Goal: Communication & Community: Ask a question

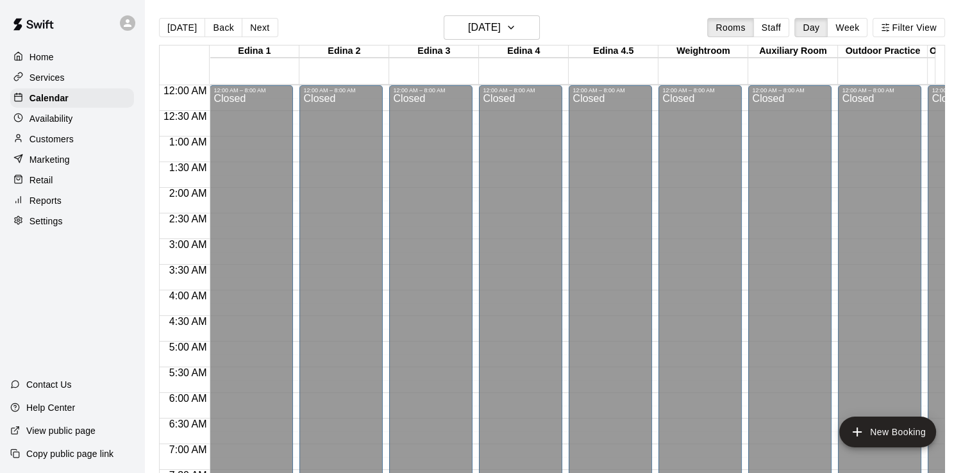
scroll to position [393, 0]
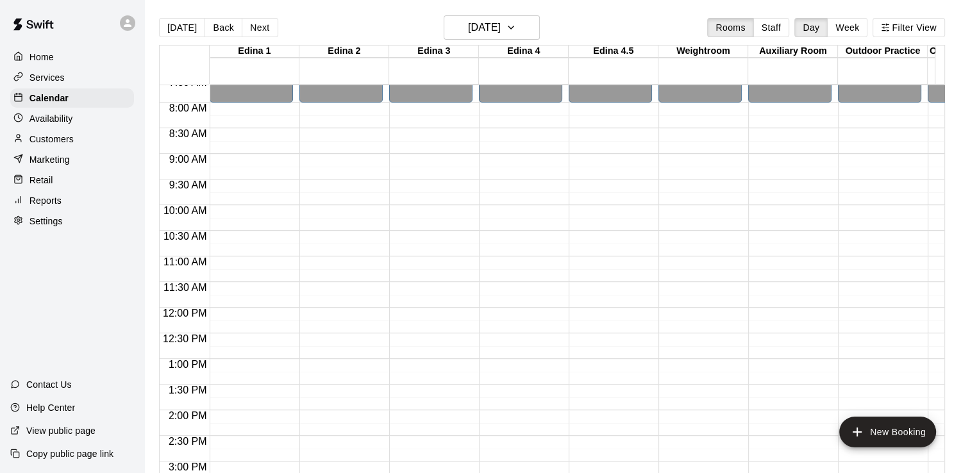
click at [54, 146] on p "Customers" at bounding box center [51, 139] width 44 height 13
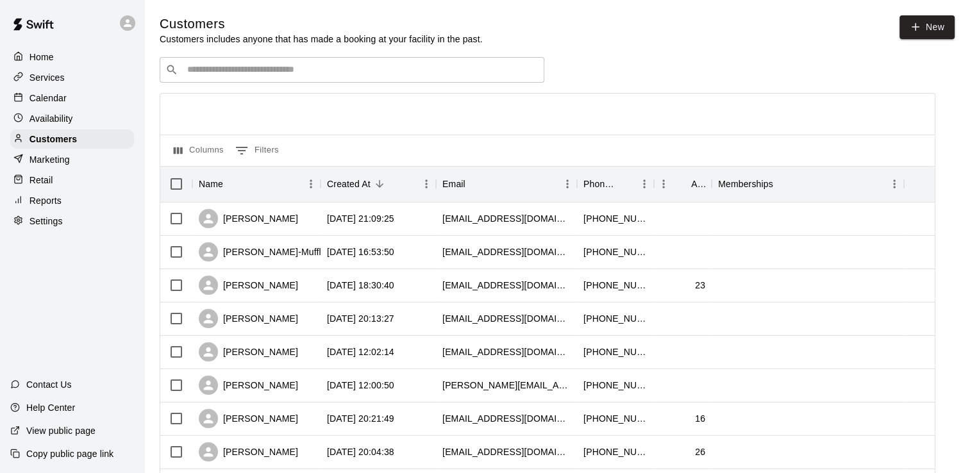
click at [258, 76] on input "Search customers by name or email" at bounding box center [360, 69] width 355 height 13
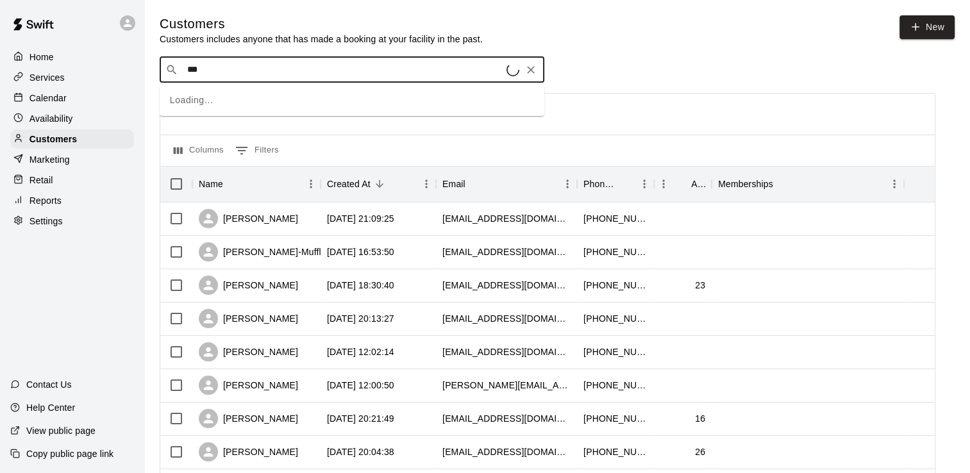
type input "****"
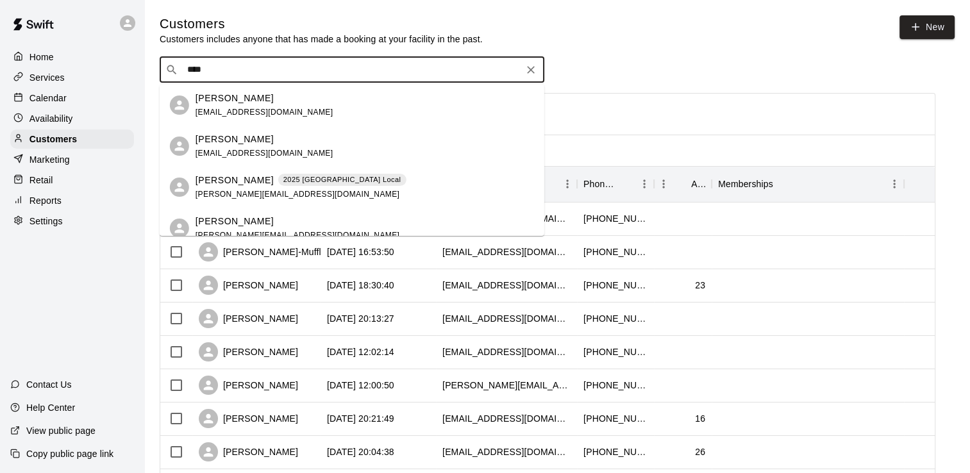
click at [221, 147] on div "[PERSON_NAME] [EMAIL_ADDRESS][DOMAIN_NAME]" at bounding box center [265, 147] width 138 height 28
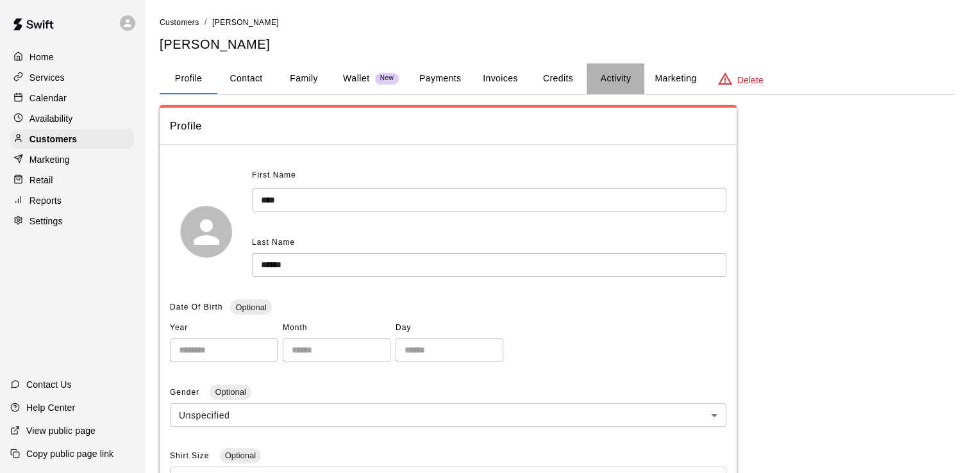
click at [621, 78] on button "Activity" at bounding box center [616, 78] width 58 height 31
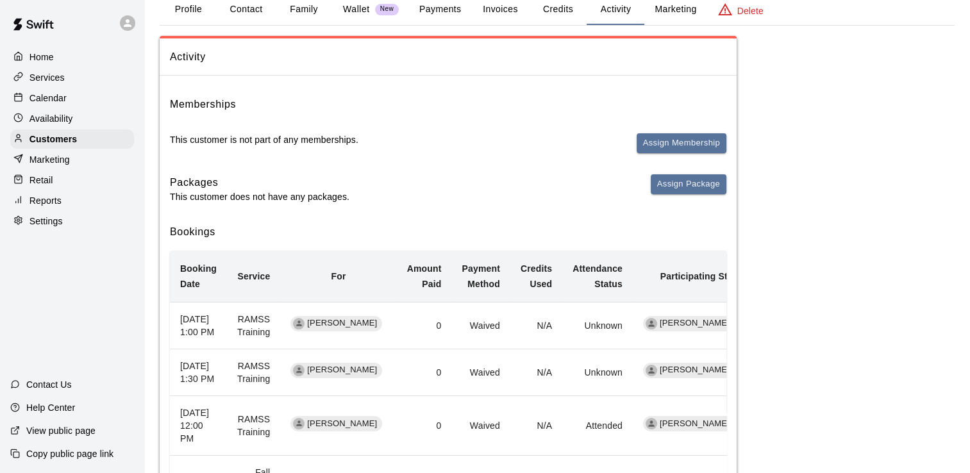
scroll to position [68, 0]
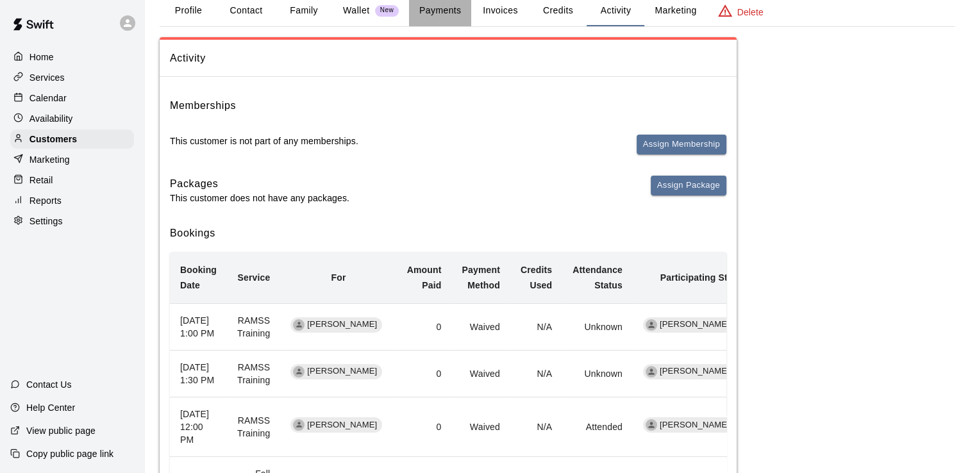
click at [441, 6] on button "Payments" at bounding box center [440, 11] width 62 height 31
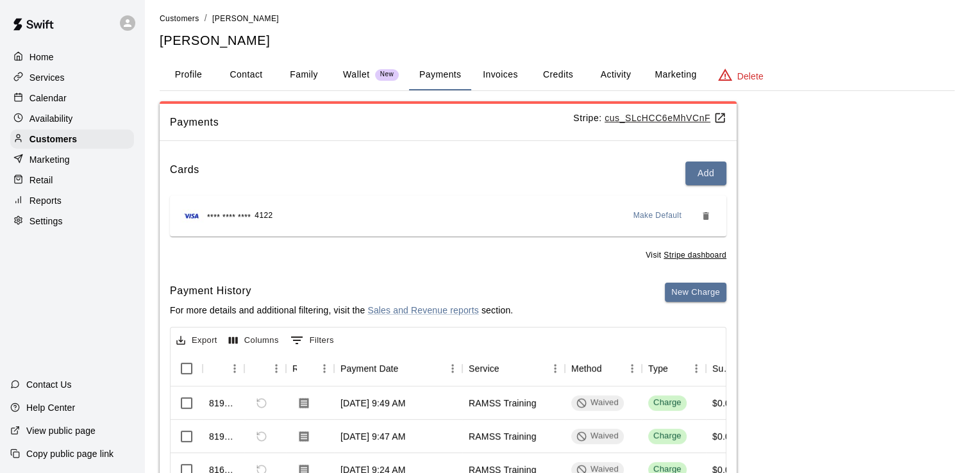
scroll to position [0, 0]
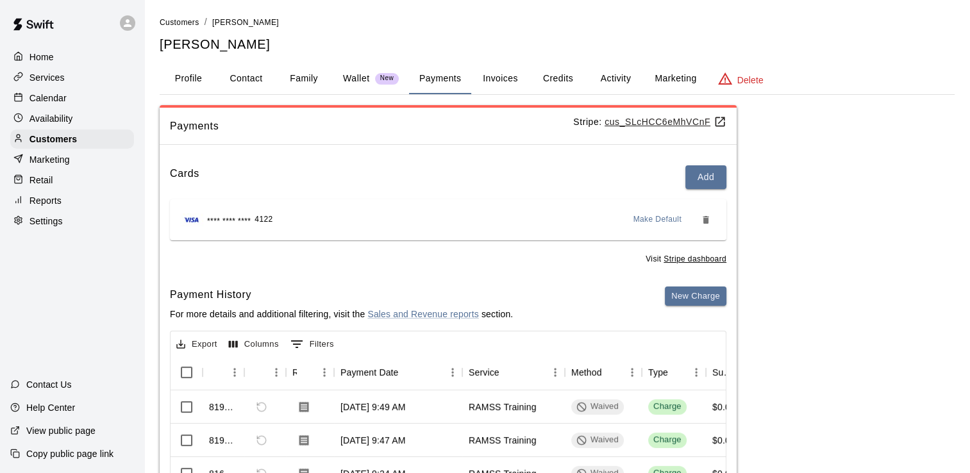
click at [505, 76] on button "Invoices" at bounding box center [500, 78] width 58 height 31
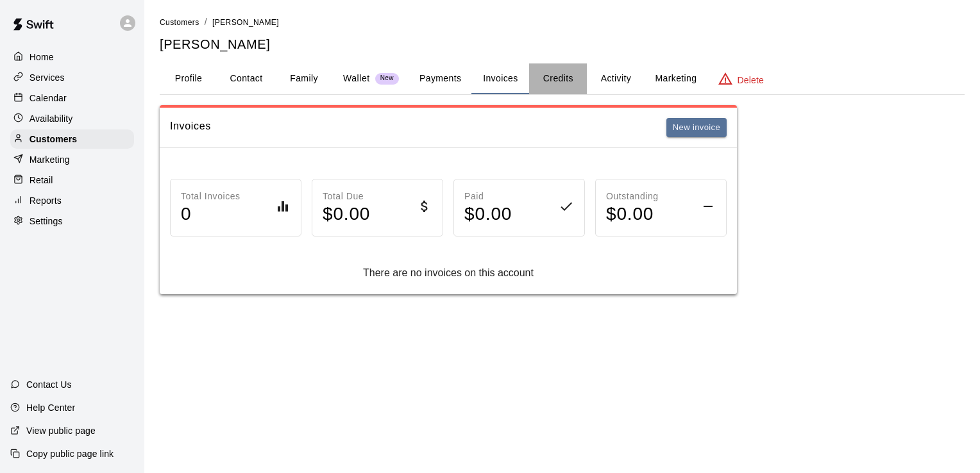
click at [557, 77] on button "Credits" at bounding box center [558, 78] width 58 height 31
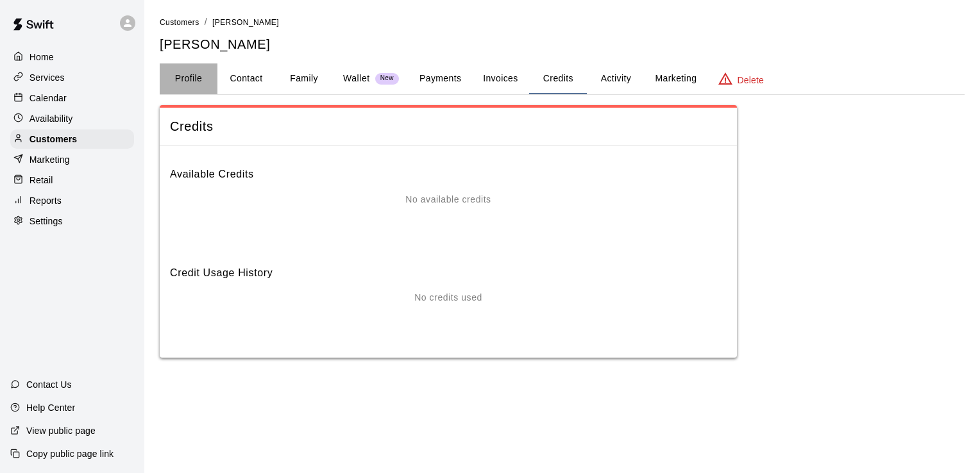
click at [187, 80] on button "Profile" at bounding box center [189, 78] width 58 height 31
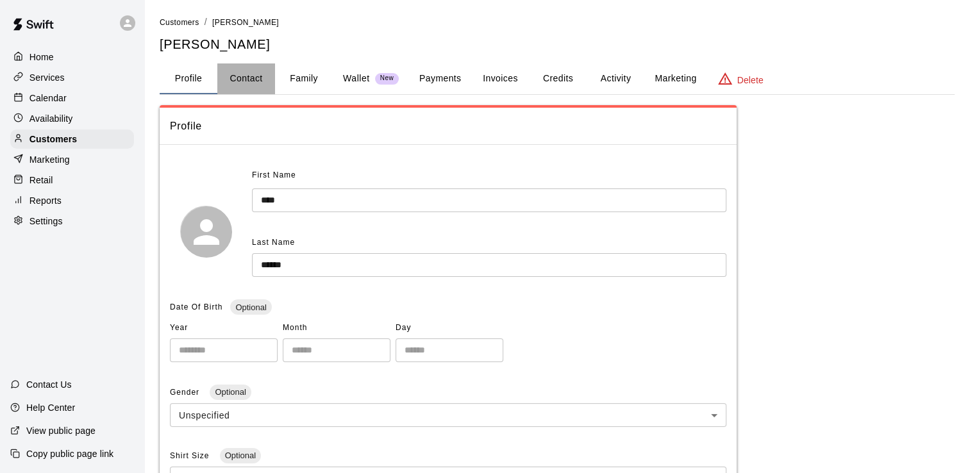
click at [248, 78] on button "Contact" at bounding box center [246, 78] width 58 height 31
select select "**"
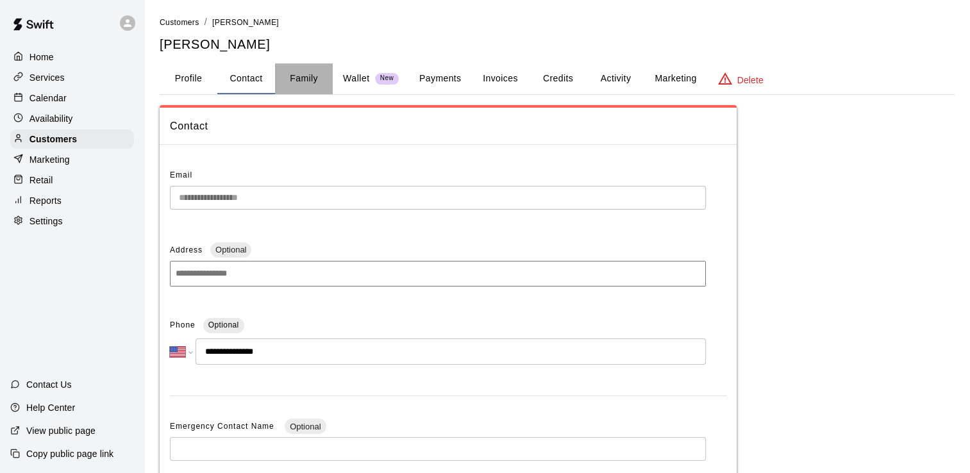
click at [309, 76] on button "Family" at bounding box center [304, 78] width 58 height 31
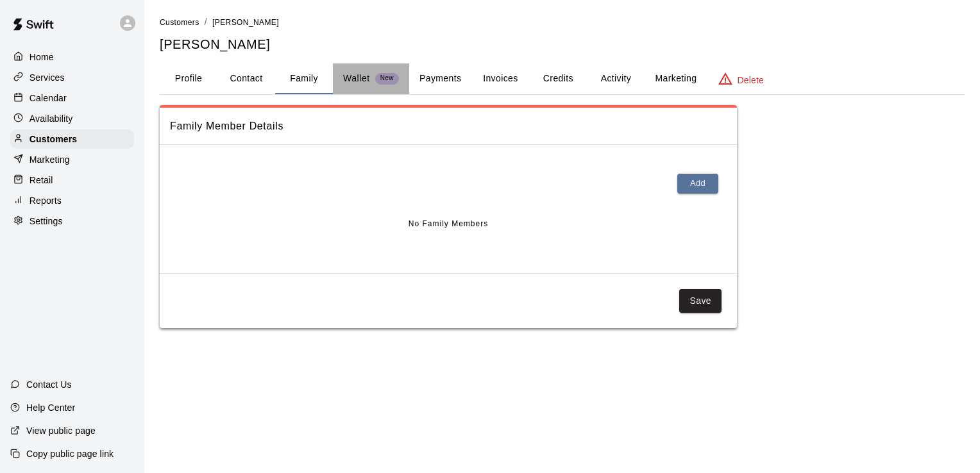
click at [359, 76] on p "Wallet" at bounding box center [356, 78] width 27 height 13
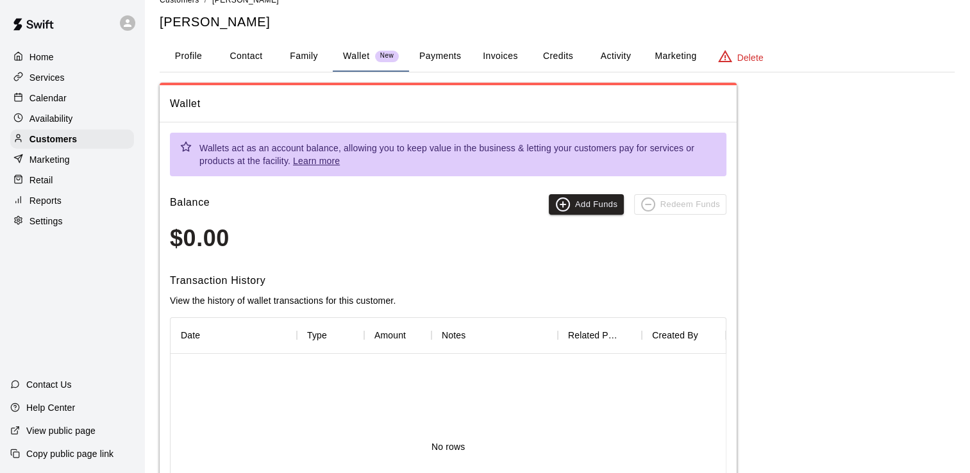
scroll to position [23, 0]
click at [439, 53] on button "Payments" at bounding box center [440, 55] width 62 height 31
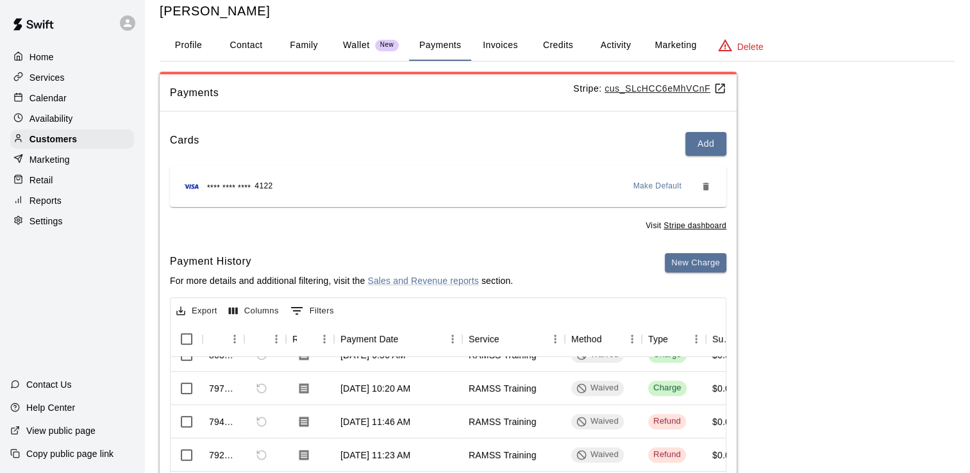
scroll to position [29, 0]
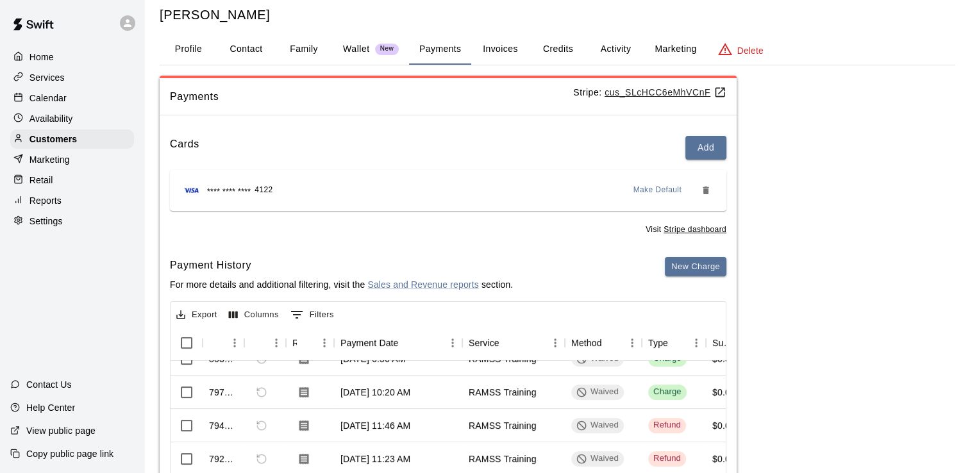
click at [659, 91] on u "cus_SLcHCC6eMhVCnF" at bounding box center [666, 92] width 122 height 10
click at [53, 386] on p "Contact Us" at bounding box center [49, 384] width 46 height 13
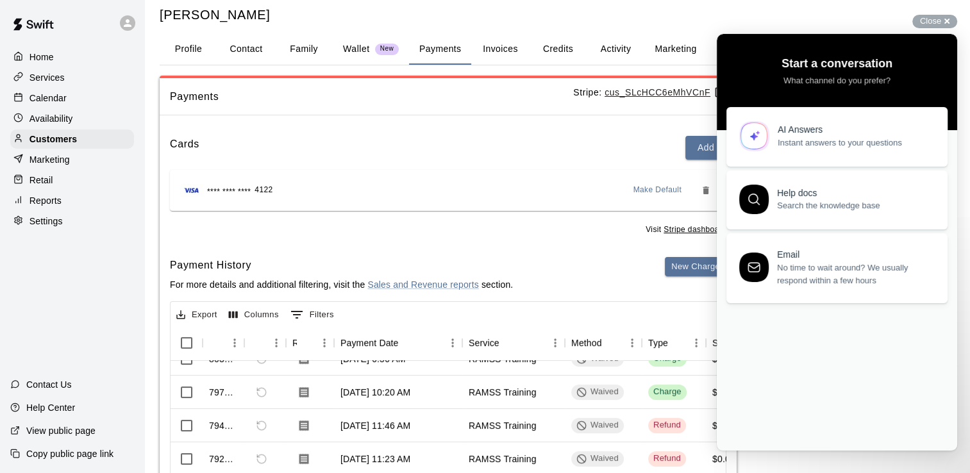
scroll to position [0, 0]
click at [793, 257] on div "Email" at bounding box center [855, 252] width 156 height 11
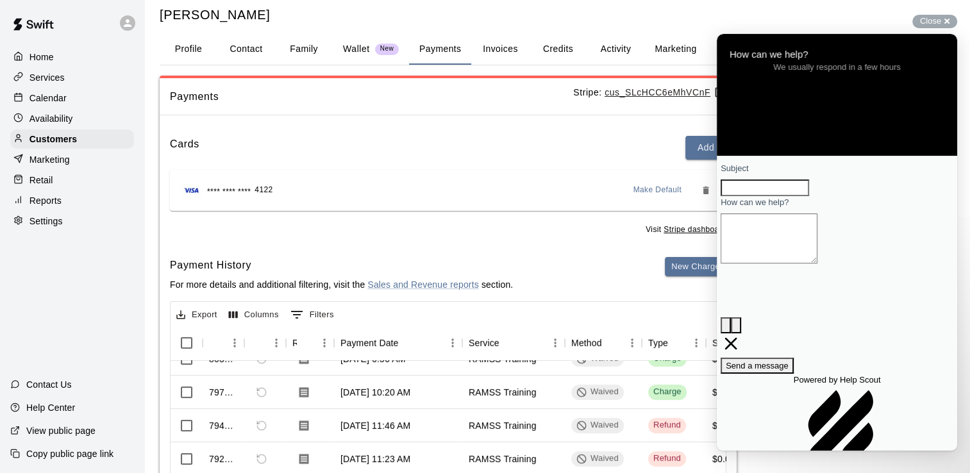
click at [766, 196] on input "Subject" at bounding box center [765, 188] width 88 height 17
type input "**********"
click at [753, 257] on textarea "How can we help?" at bounding box center [769, 239] width 97 height 50
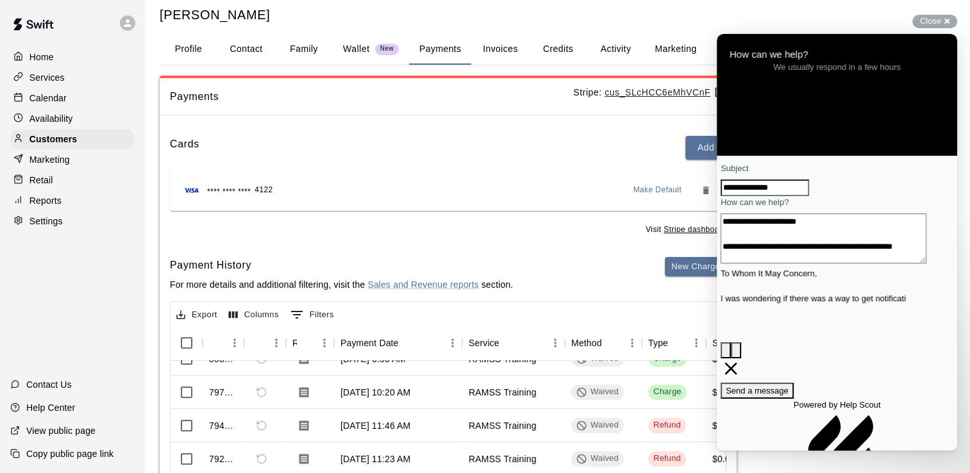
scroll to position [5, 0]
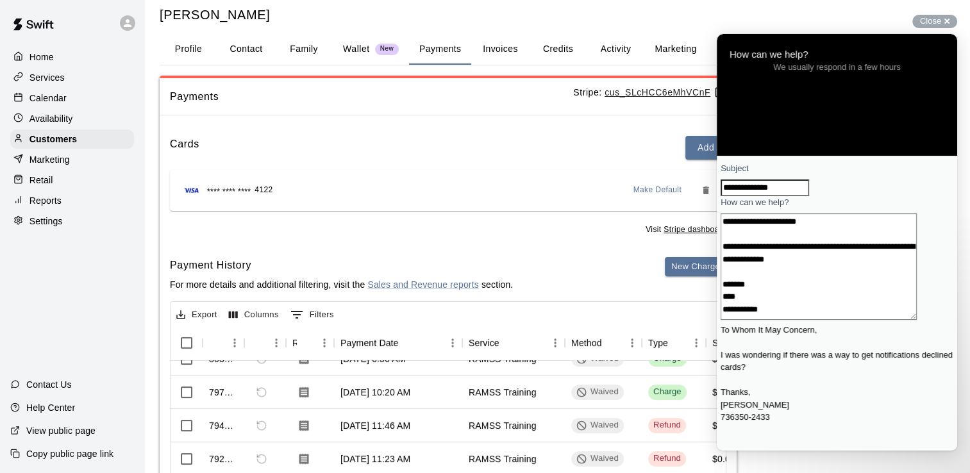
type textarea "**********"
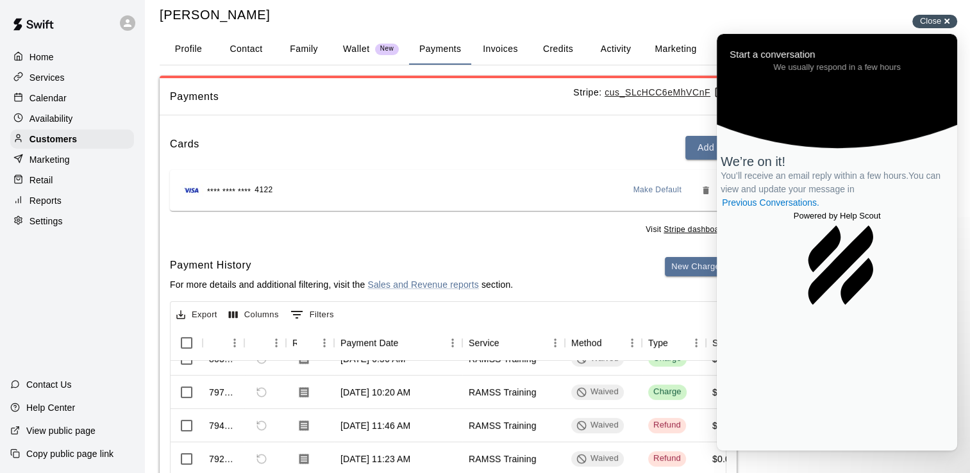
click at [949, 19] on div "Close cross-small" at bounding box center [934, 21] width 45 height 13
